Goal: Find specific page/section: Find specific page/section

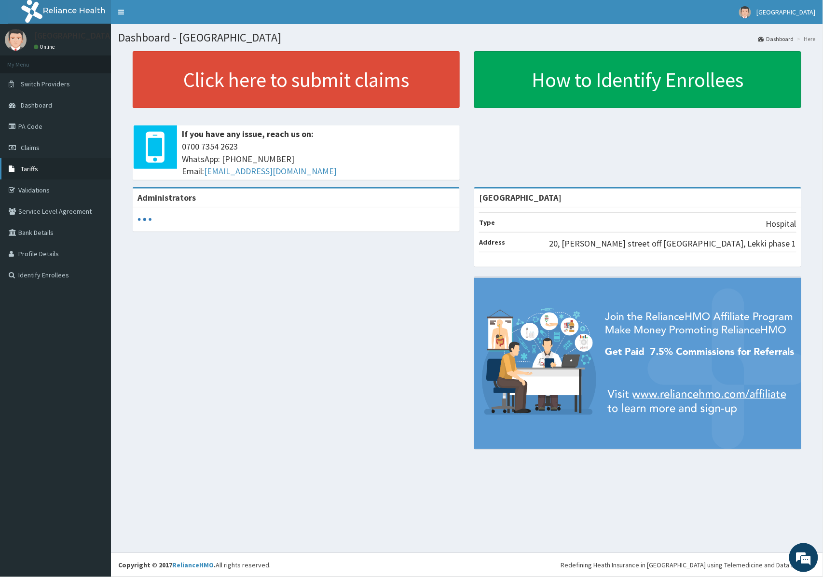
click at [40, 171] on link "Tariffs" at bounding box center [55, 168] width 111 height 21
click at [45, 166] on link "Tariffs" at bounding box center [55, 168] width 111 height 21
click at [32, 170] on span "Tariffs" at bounding box center [29, 168] width 17 height 9
